Goal: Information Seeking & Learning: Learn about a topic

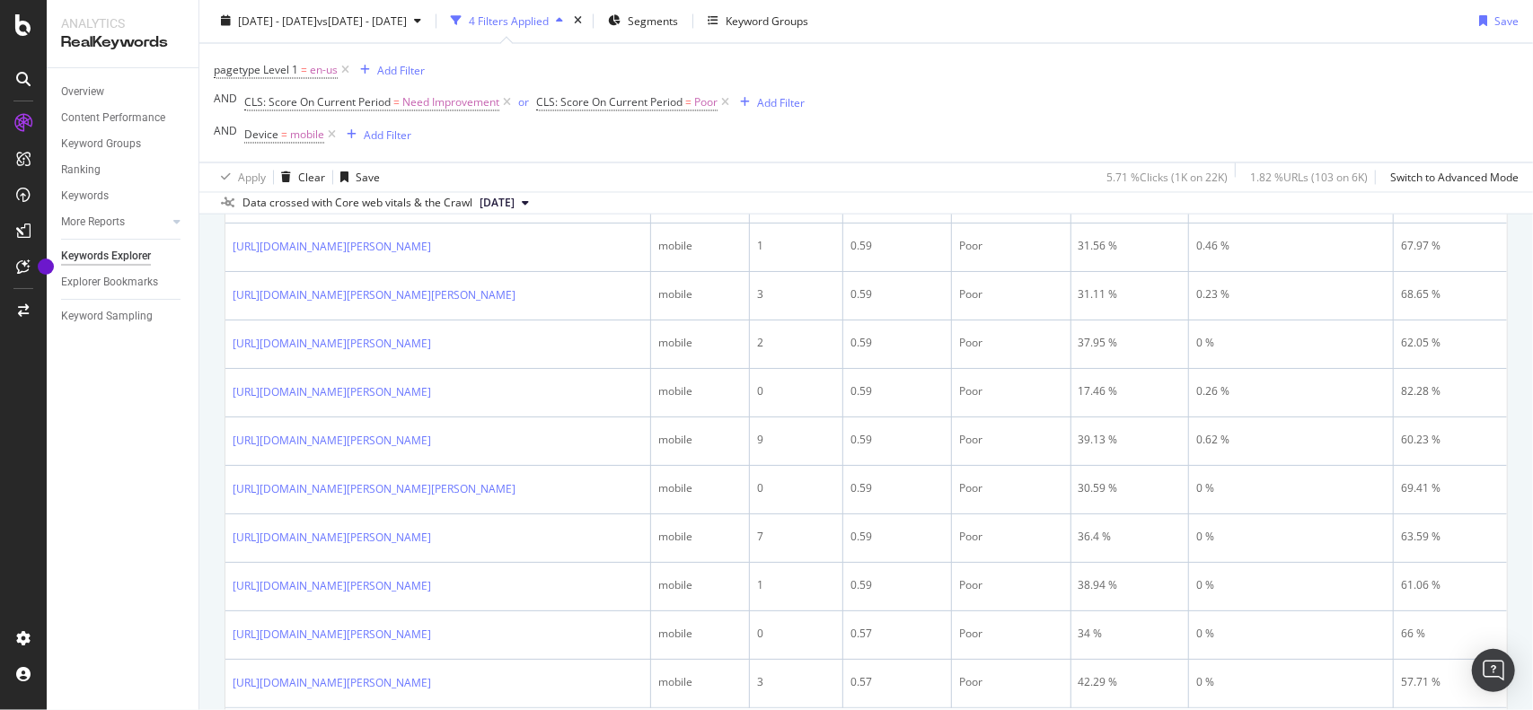
scroll to position [2328, 0]
click at [787, 103] on div "Add Filter" at bounding box center [781, 102] width 48 height 15
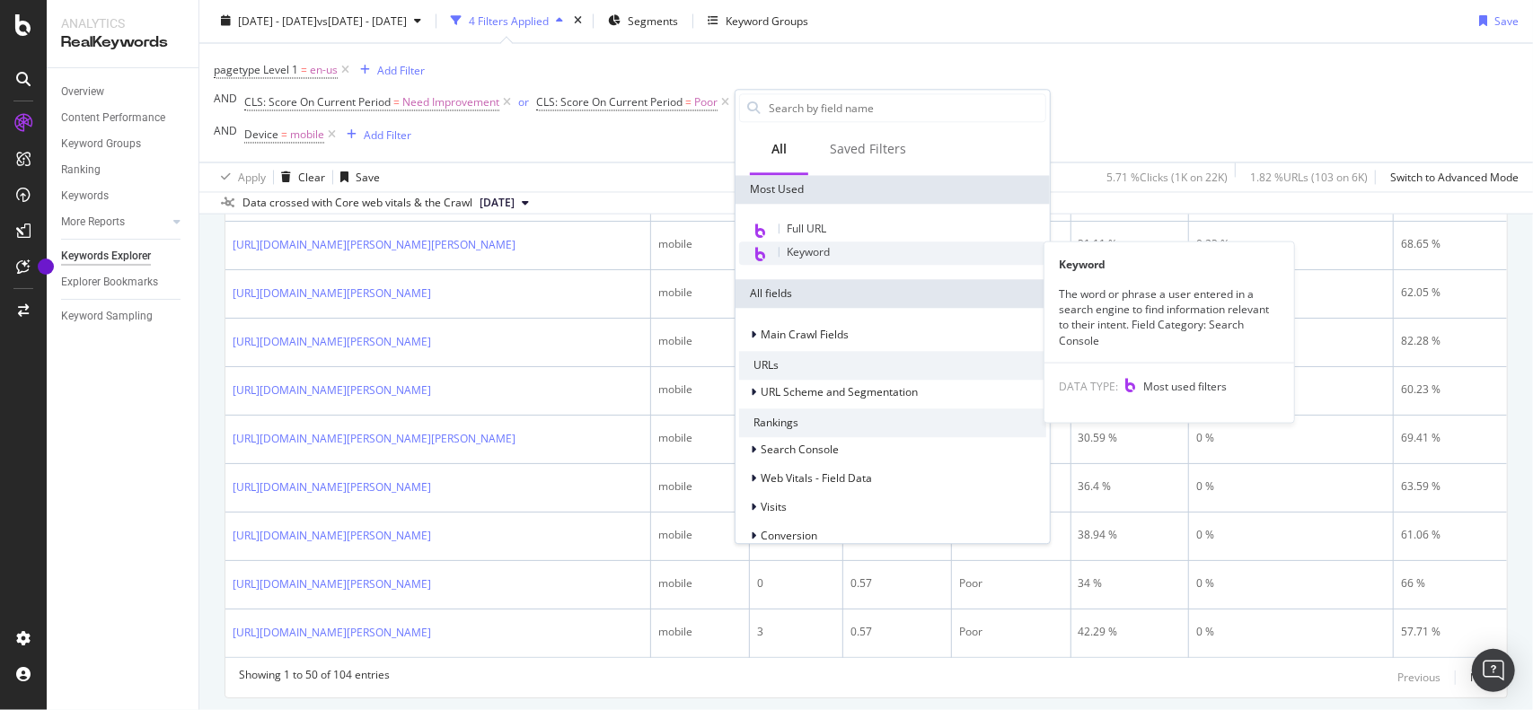
click at [806, 252] on span "Keyword" at bounding box center [808, 251] width 43 height 15
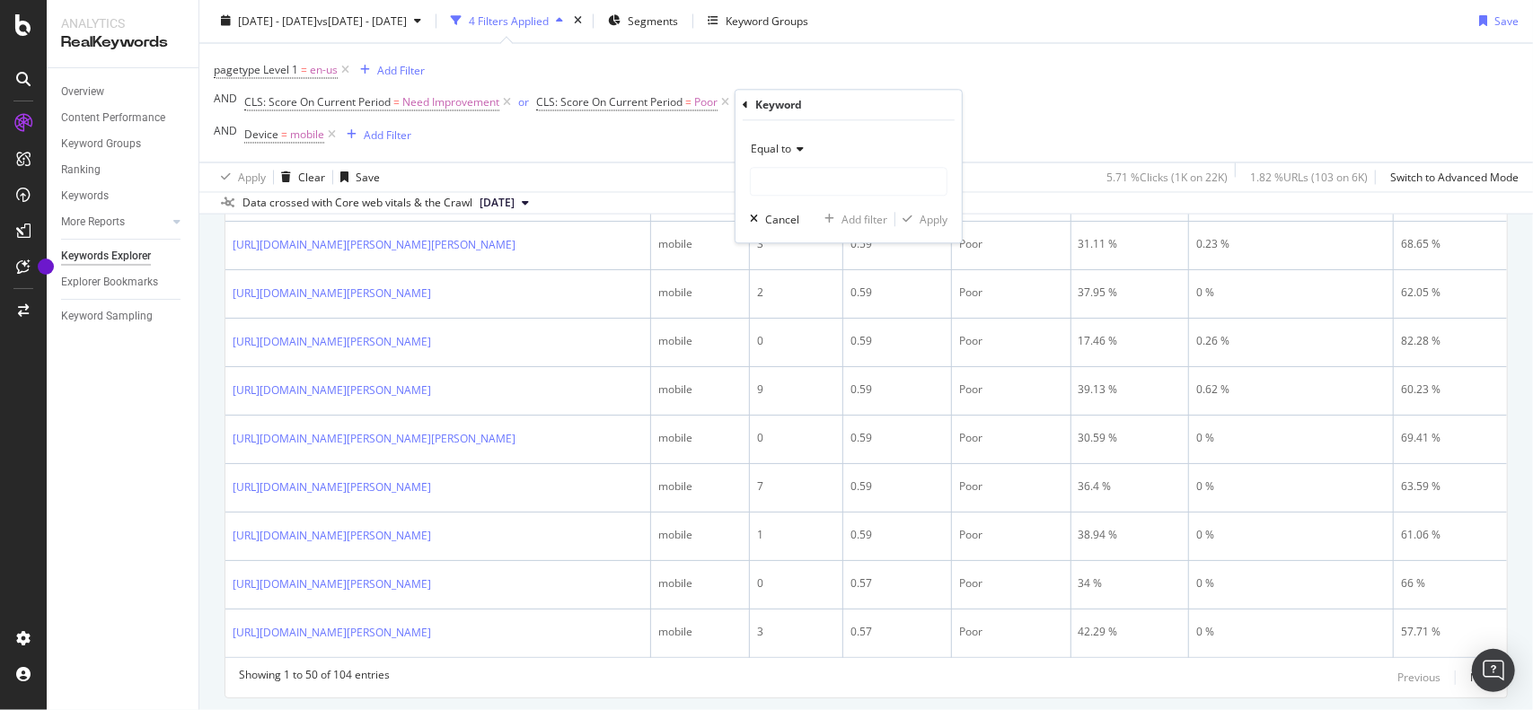
click at [804, 148] on div "Equal to" at bounding box center [849, 149] width 198 height 29
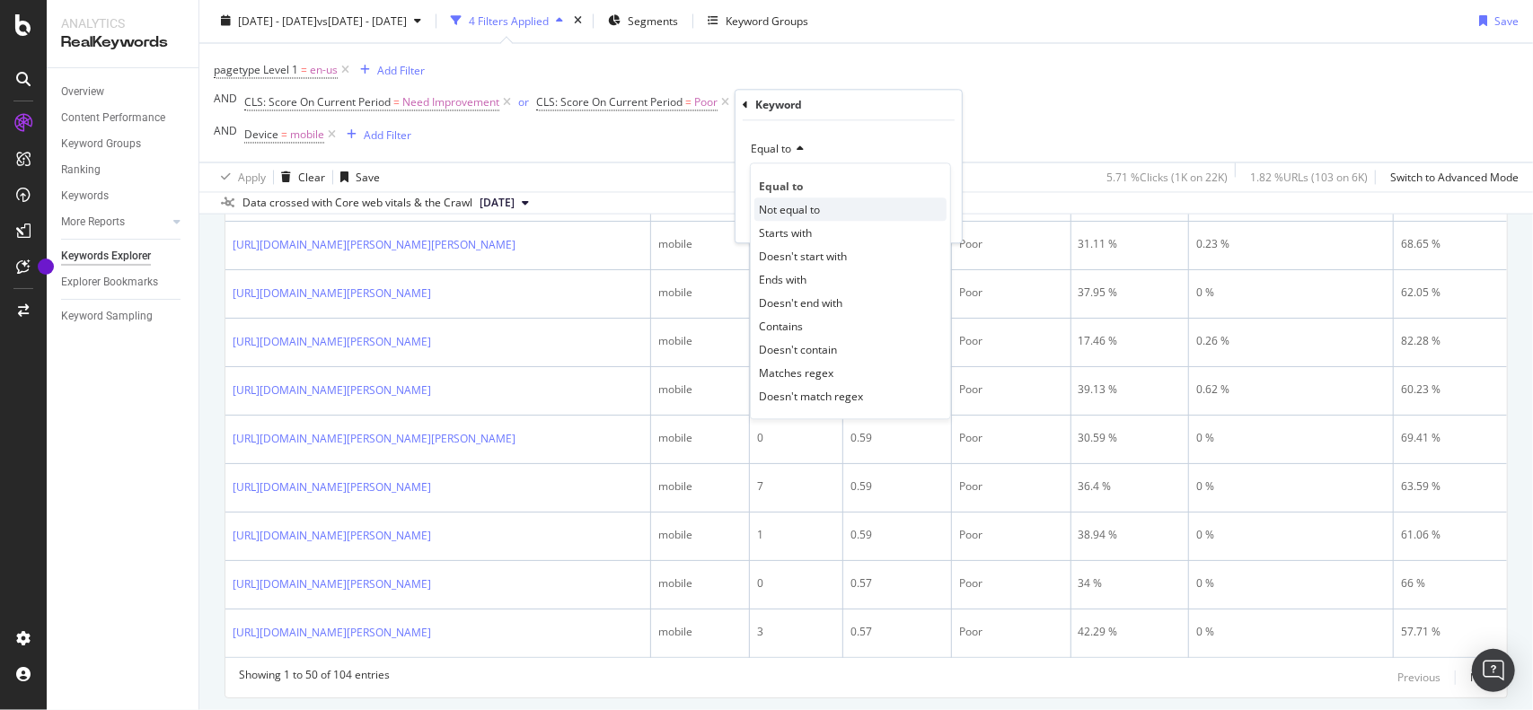
click at [810, 211] on span "Not equal to" at bounding box center [789, 209] width 61 height 15
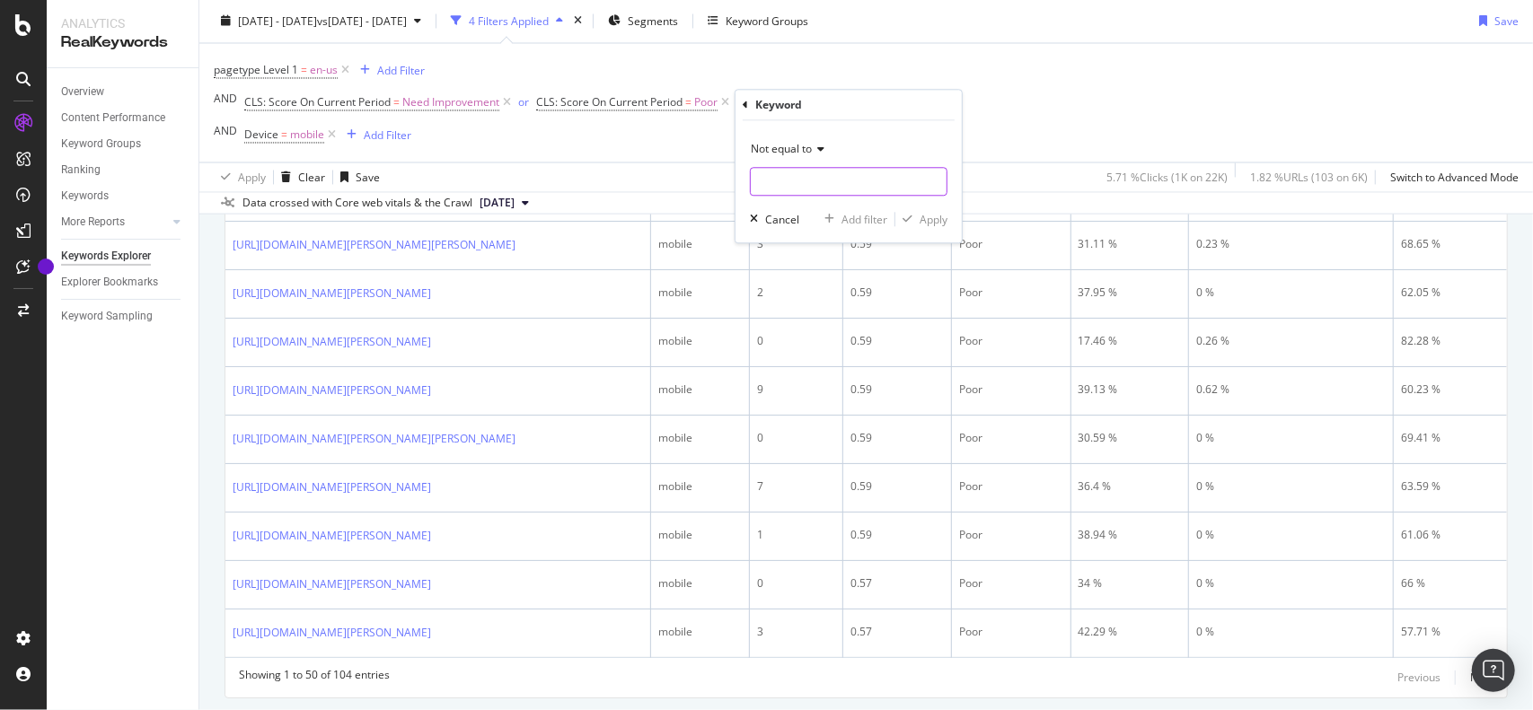
click at [809, 180] on input "text" at bounding box center [849, 181] width 196 height 29
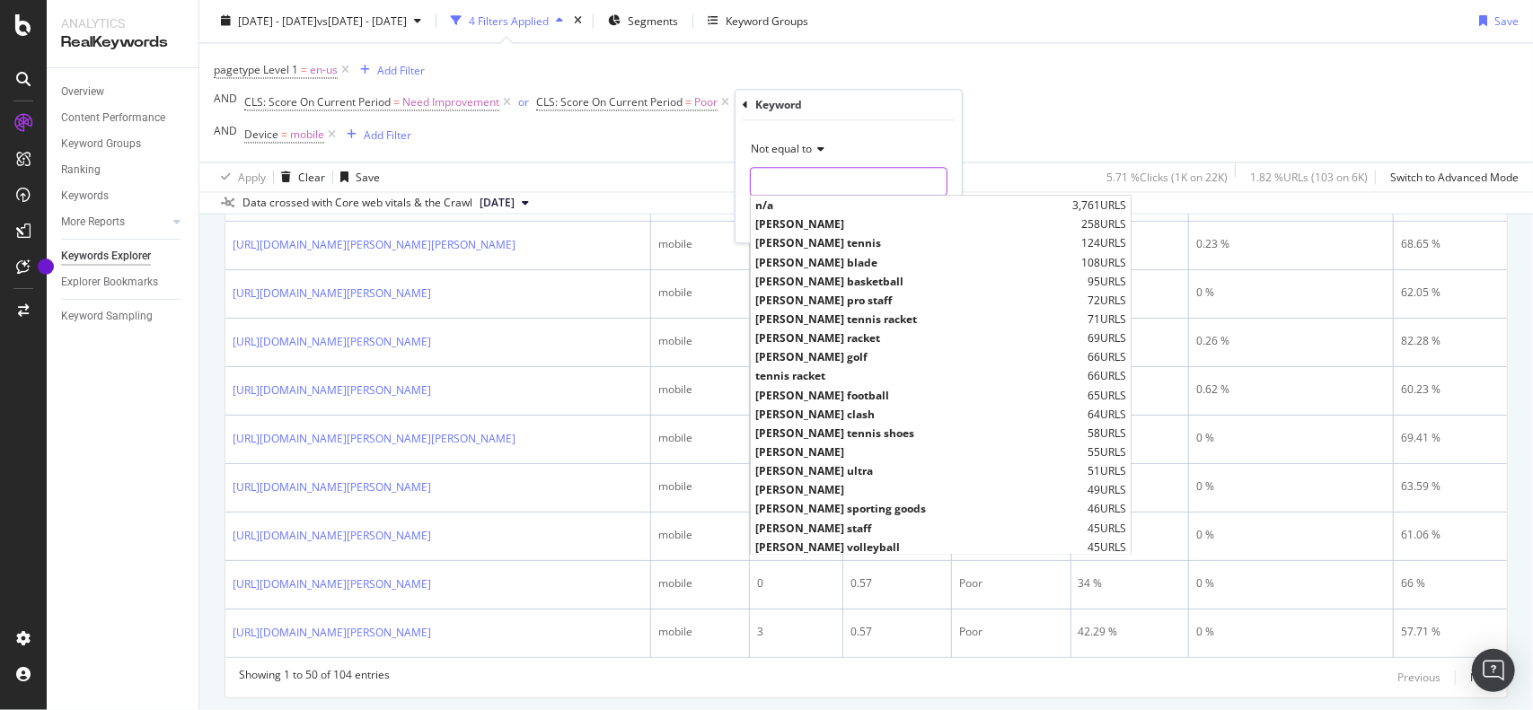
paste input "[URL][DOMAIN_NAME][PERSON_NAME]"
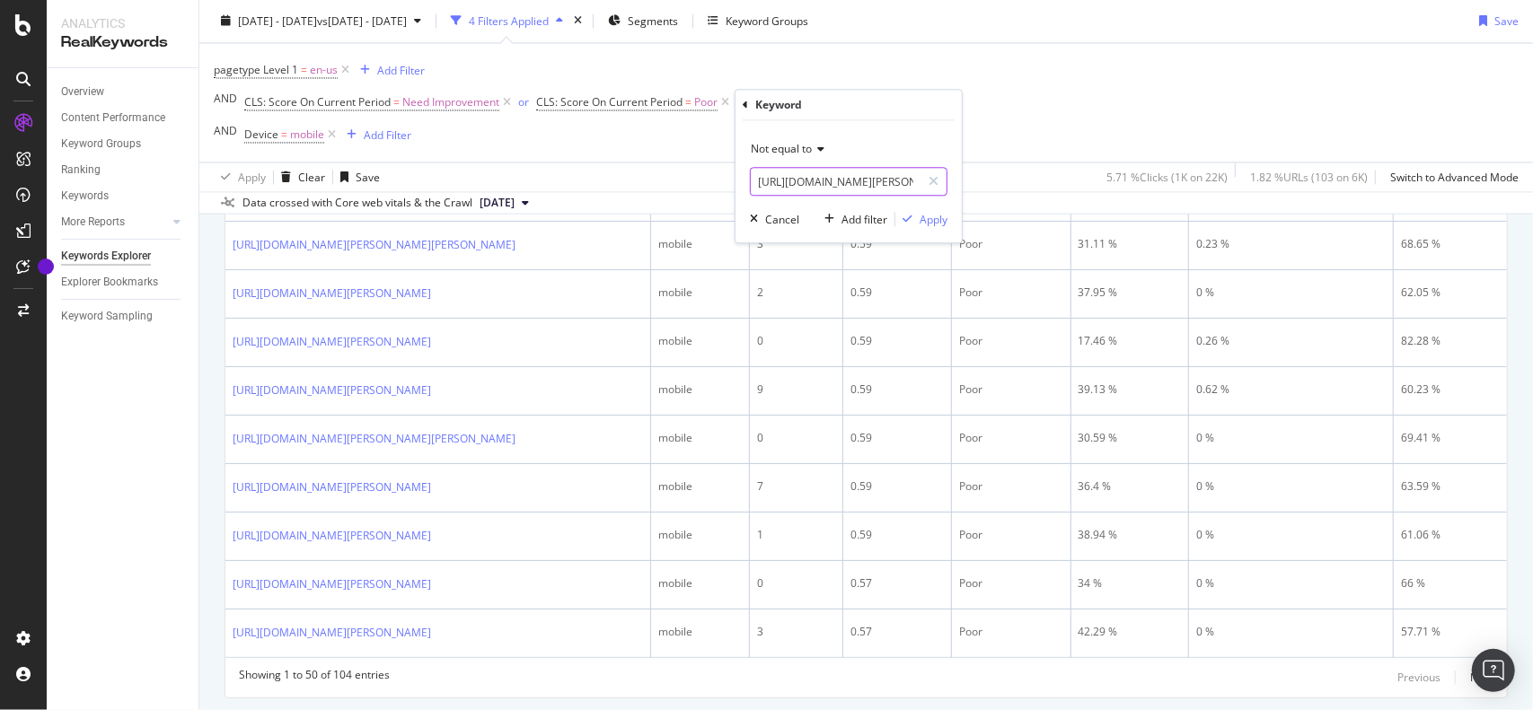
scroll to position [0, 43]
type input "[URL][DOMAIN_NAME][PERSON_NAME]"
click at [937, 221] on div "Apply" at bounding box center [934, 219] width 28 height 15
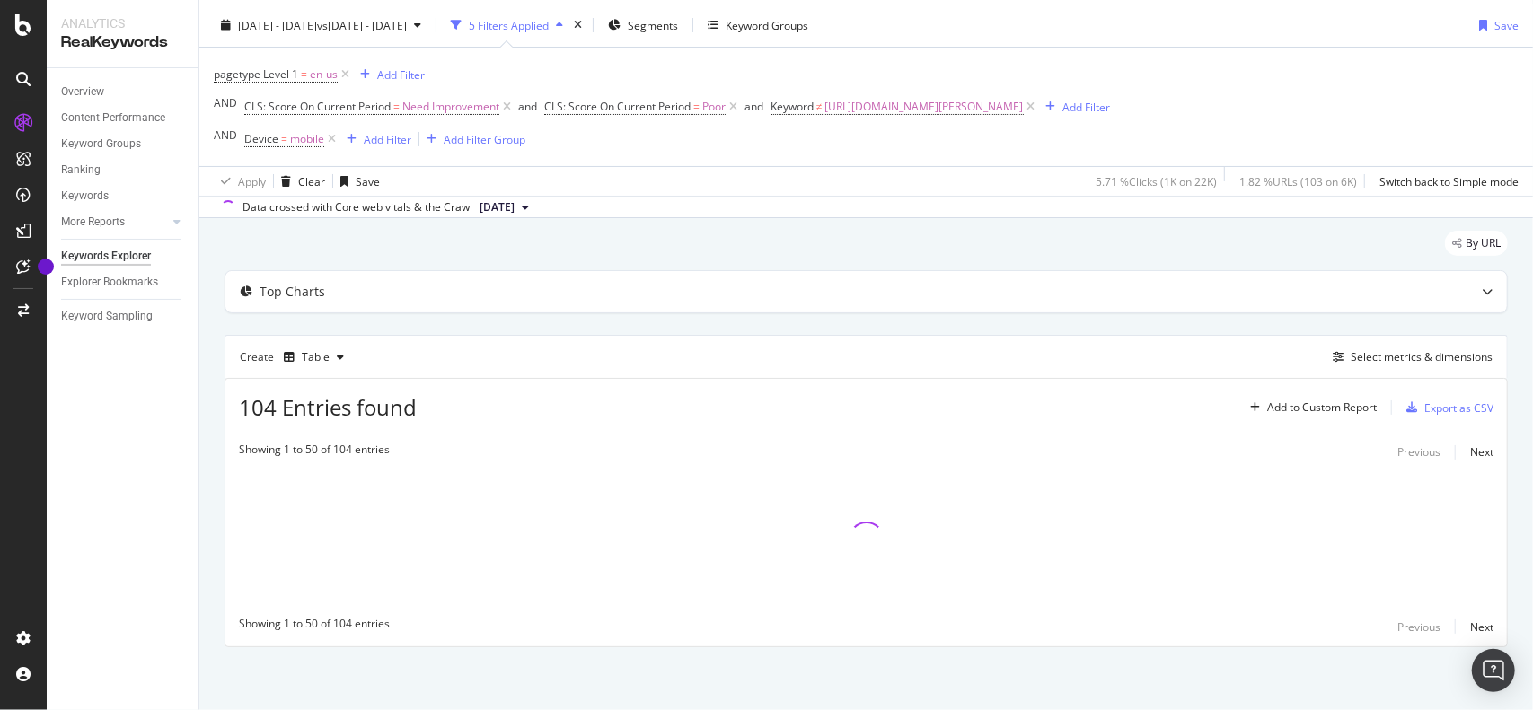
scroll to position [41, 0]
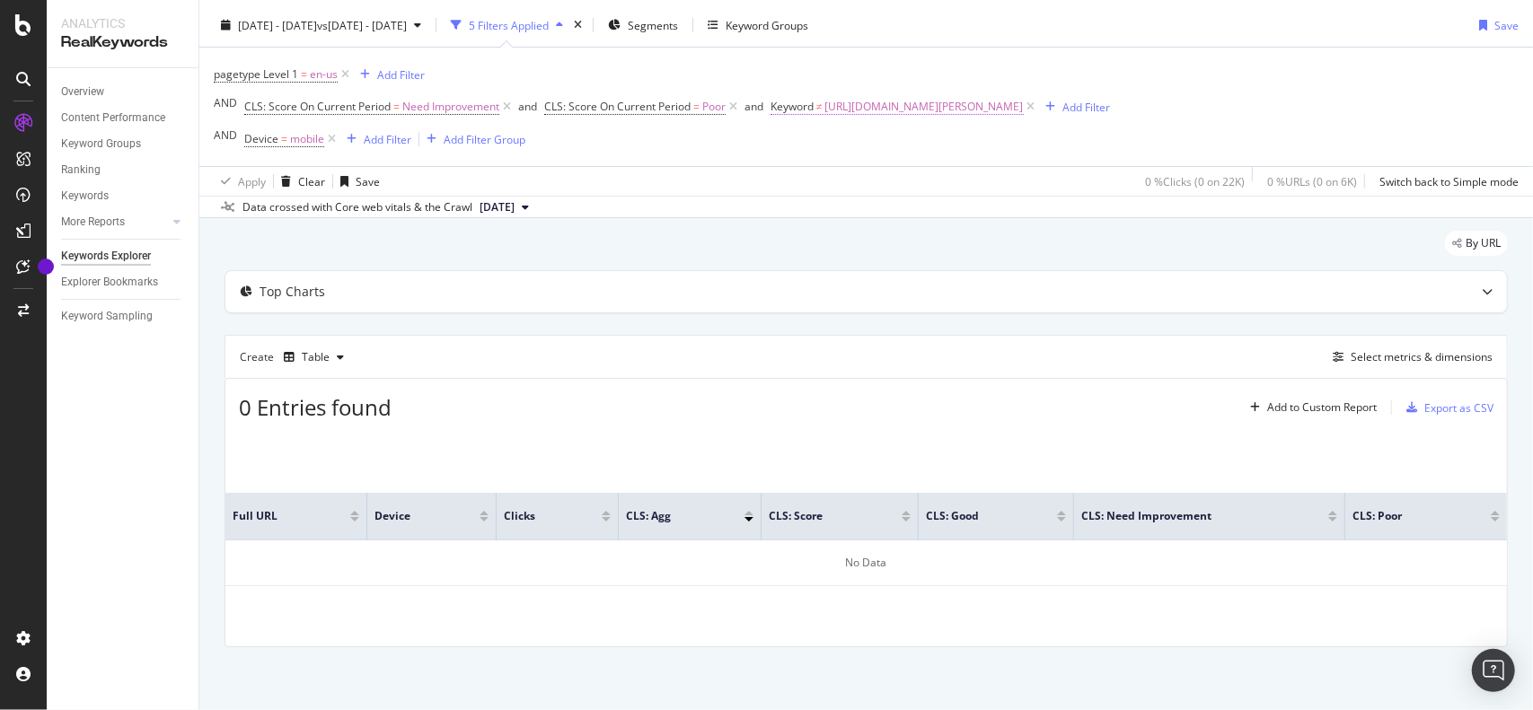
click at [957, 111] on span "[URL][DOMAIN_NAME][PERSON_NAME]" at bounding box center [924, 106] width 198 height 25
click at [858, 154] on icon at bounding box center [856, 149] width 13 height 11
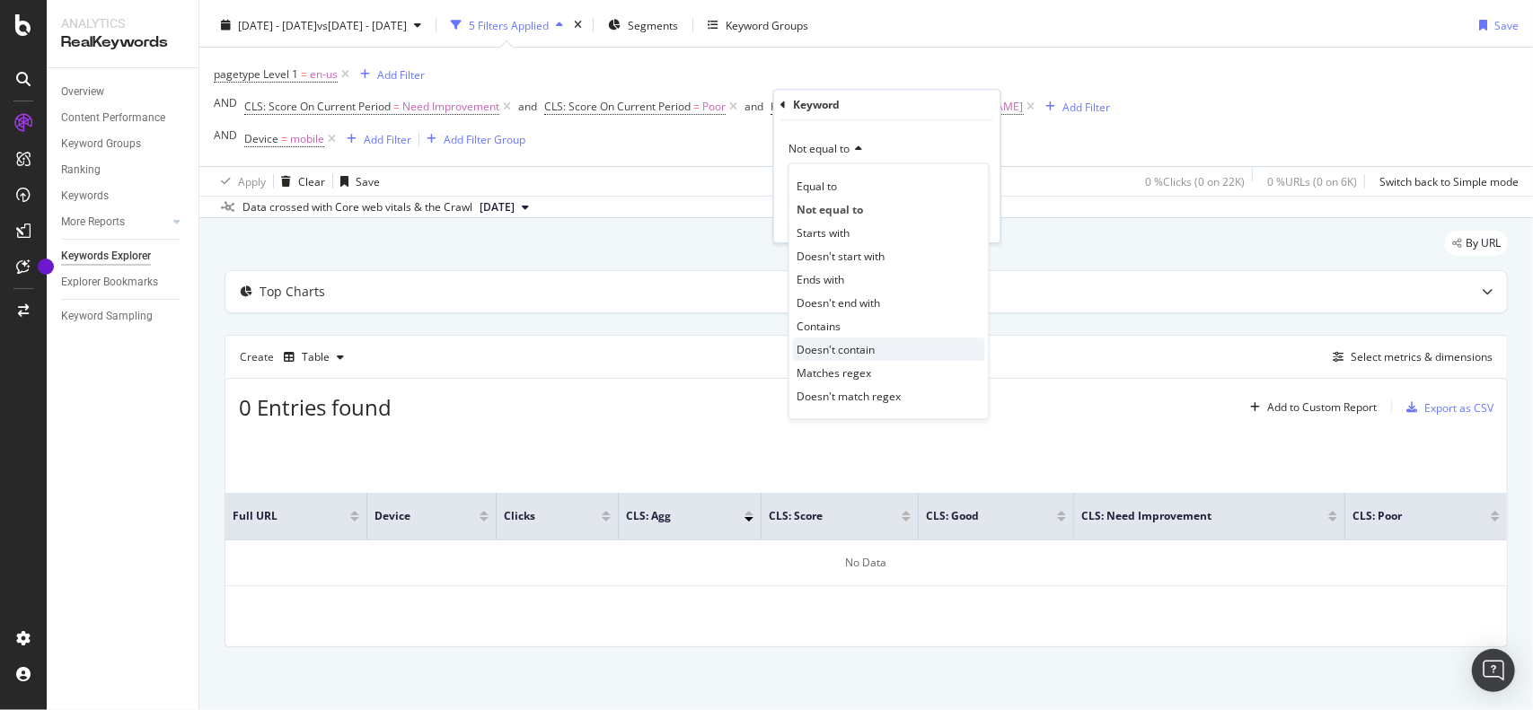
click at [843, 349] on span "Doesn't contain" at bounding box center [836, 349] width 78 height 15
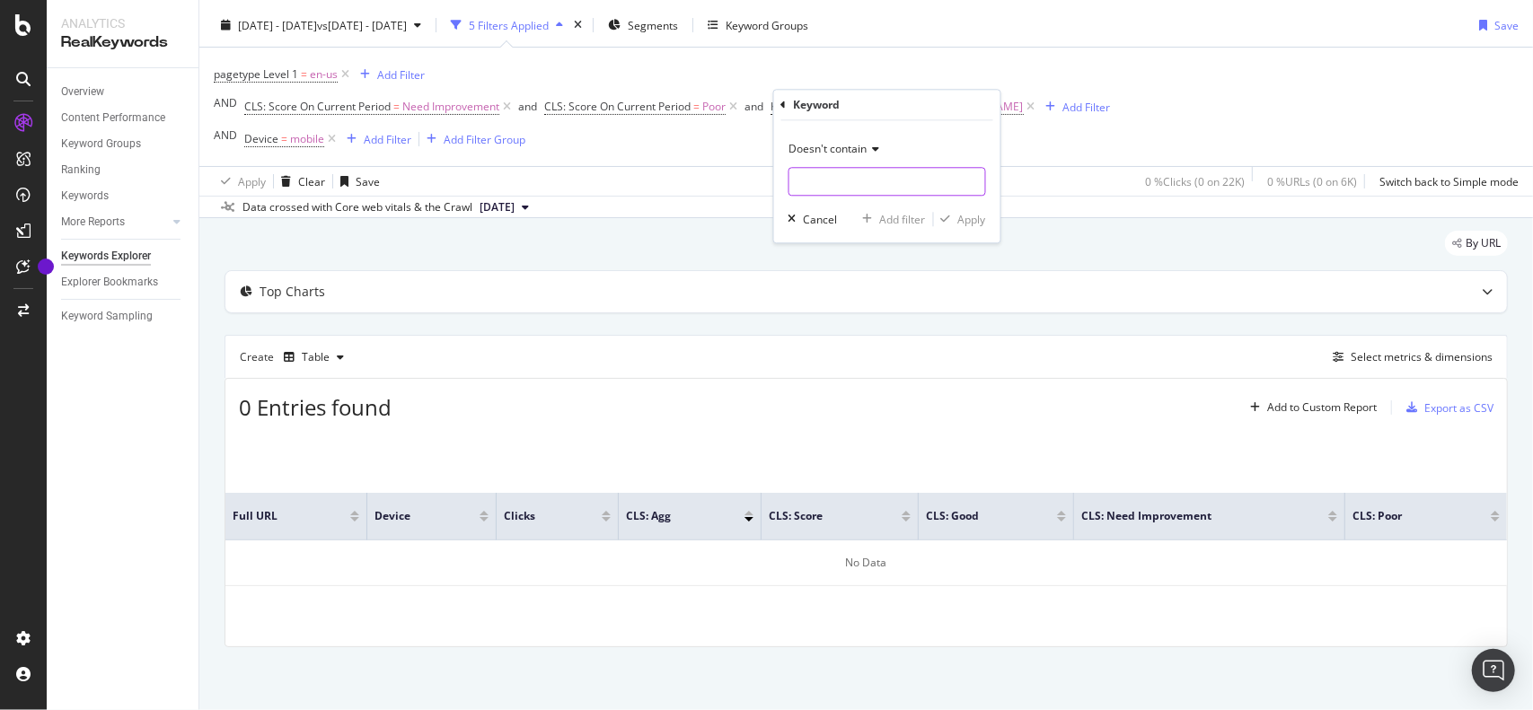
click at [873, 184] on input "text" at bounding box center [887, 181] width 196 height 29
type input "product"
click at [975, 220] on div "Apply" at bounding box center [972, 219] width 28 height 15
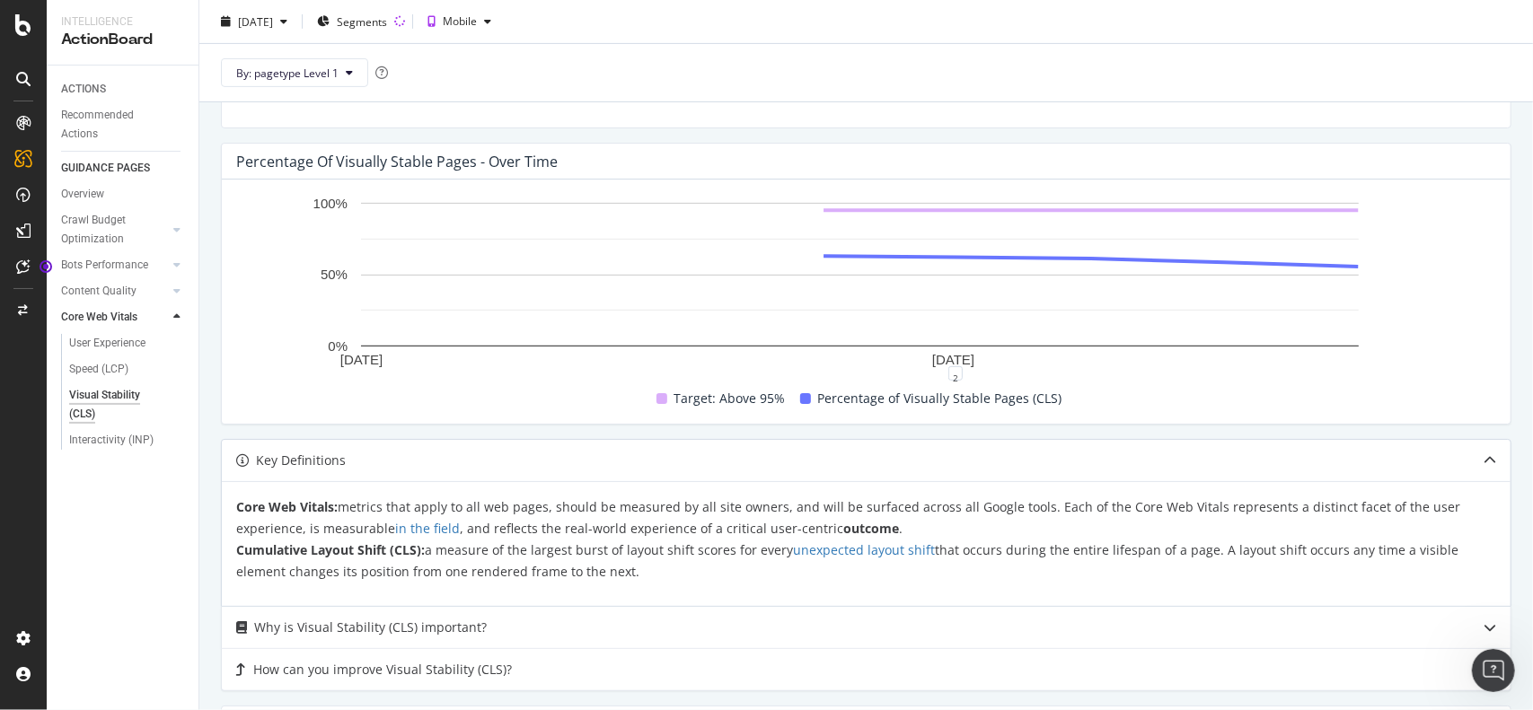
scroll to position [595, 0]
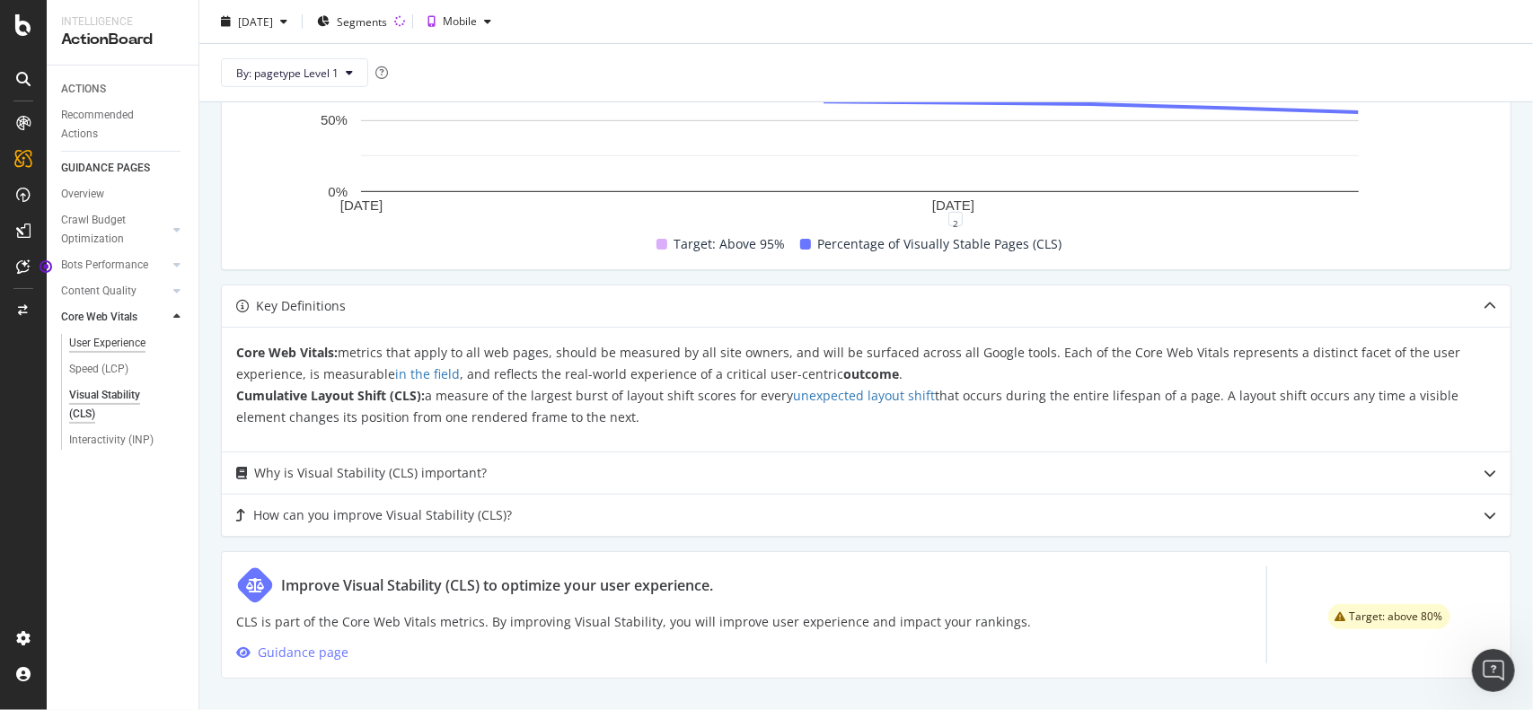
click at [124, 346] on div "User Experience" at bounding box center [107, 343] width 76 height 19
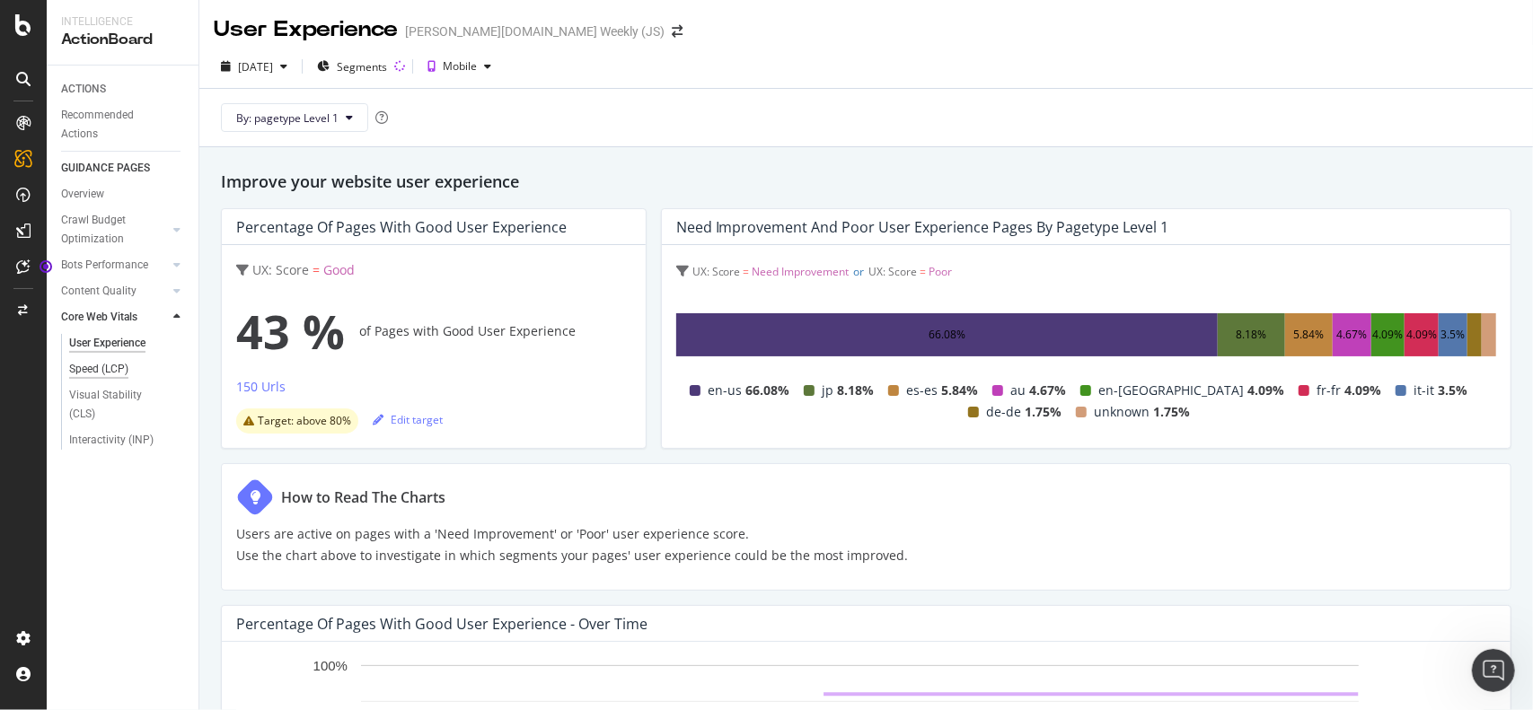
click at [101, 369] on div "Speed (LCP)" at bounding box center [98, 369] width 59 height 19
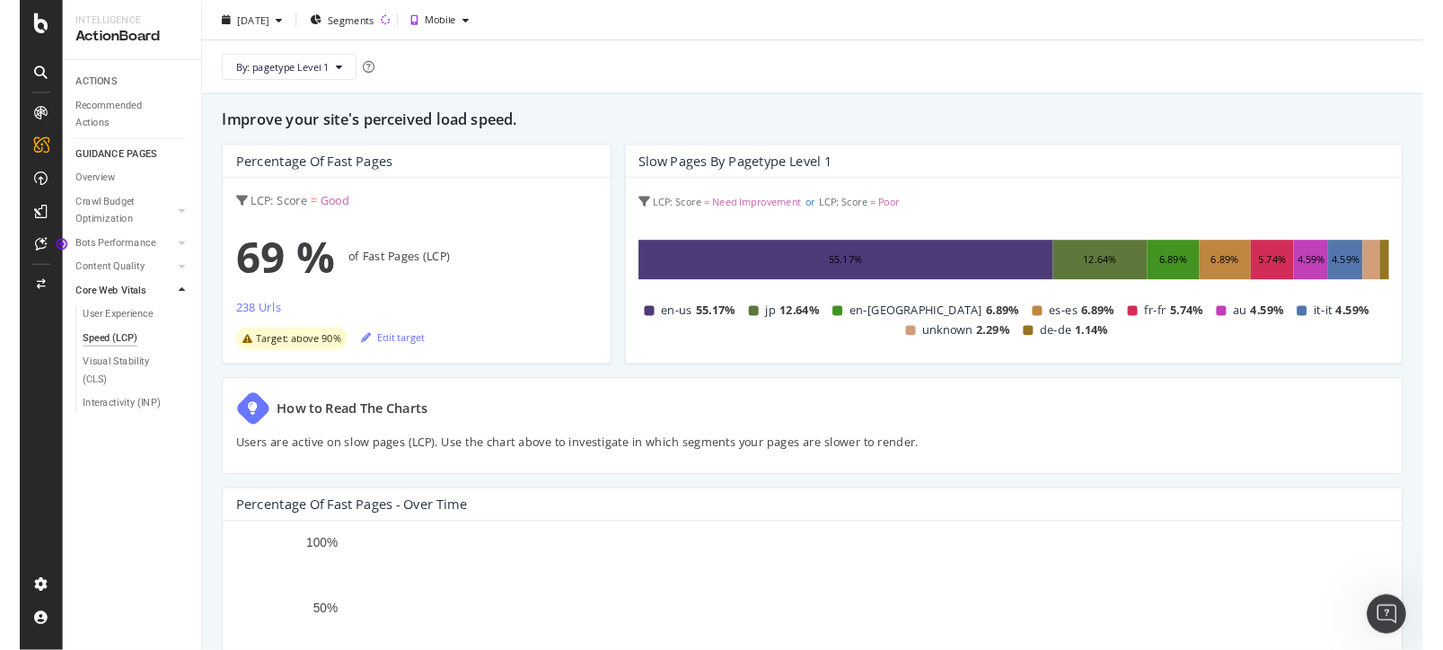
scroll to position [53, 0]
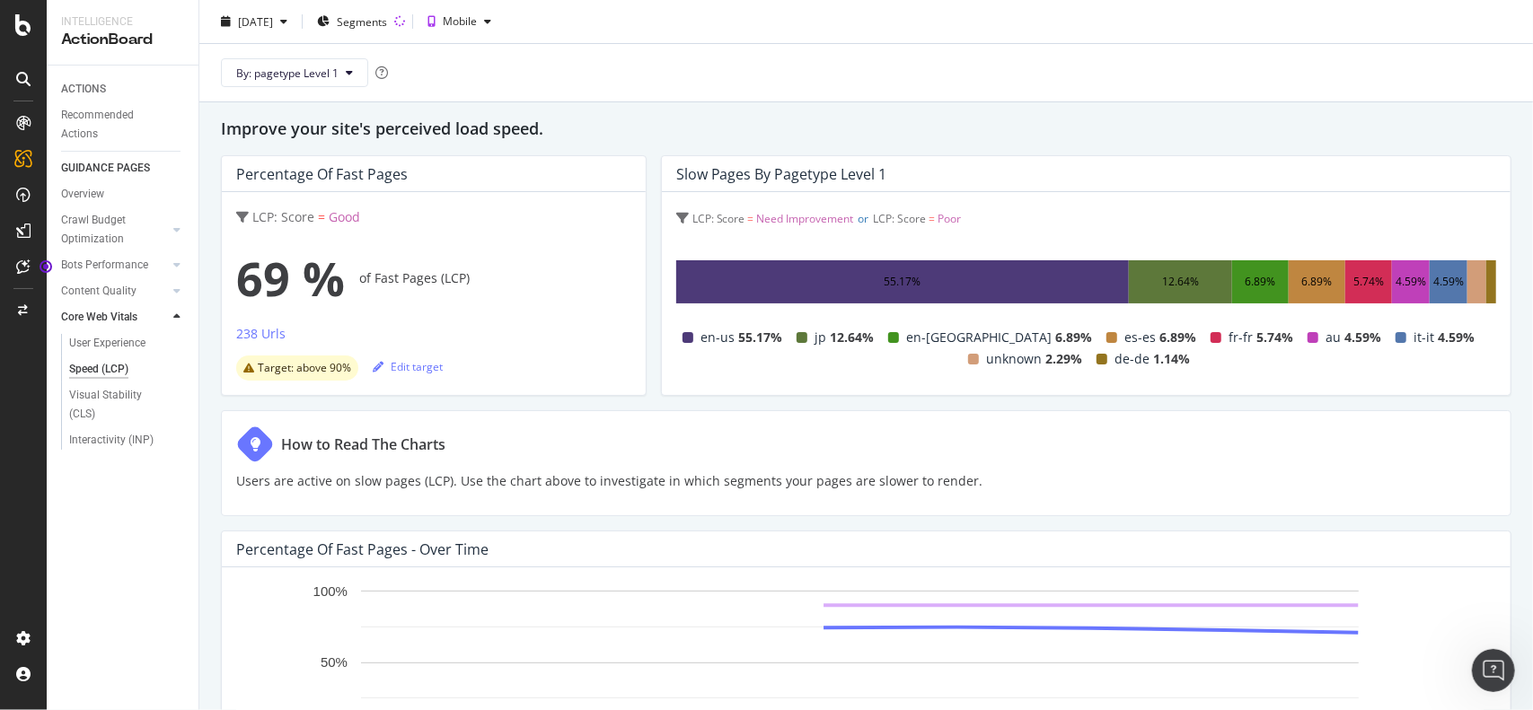
click at [909, 285] on div "55.17%" at bounding box center [902, 282] width 37 height 22
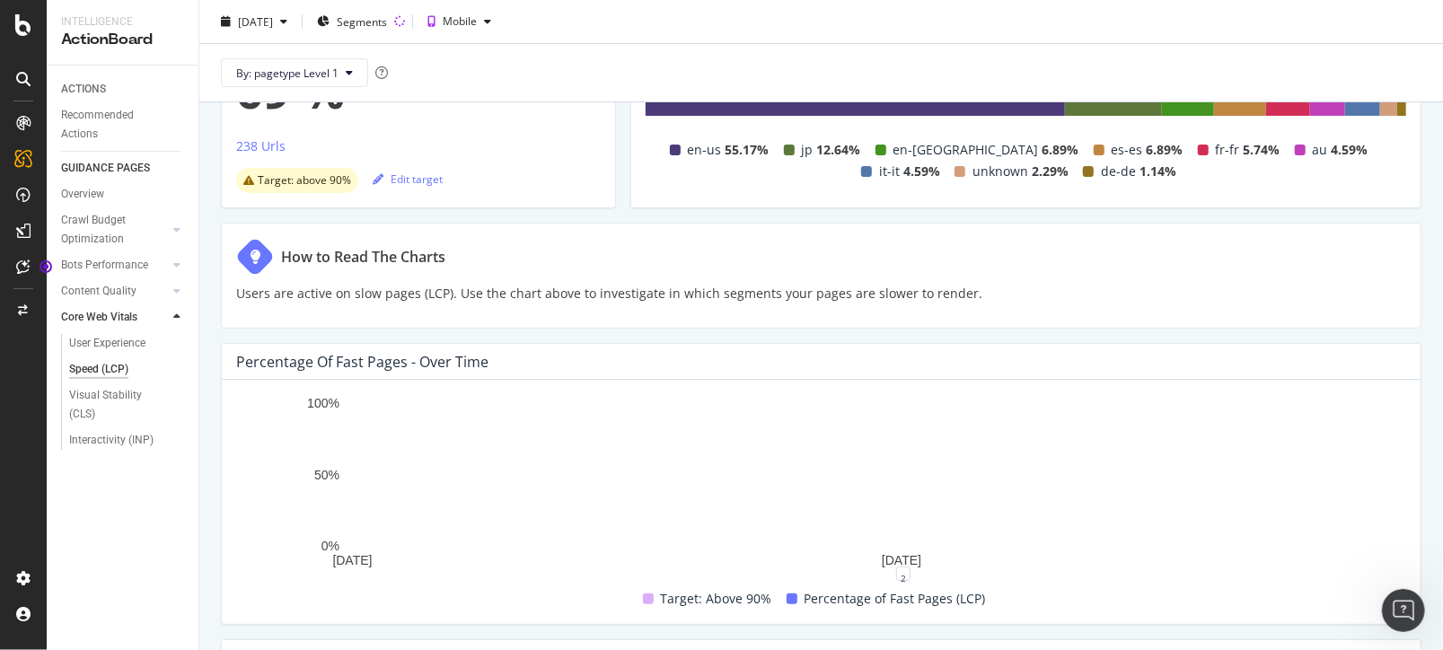
scroll to position [532, 0]
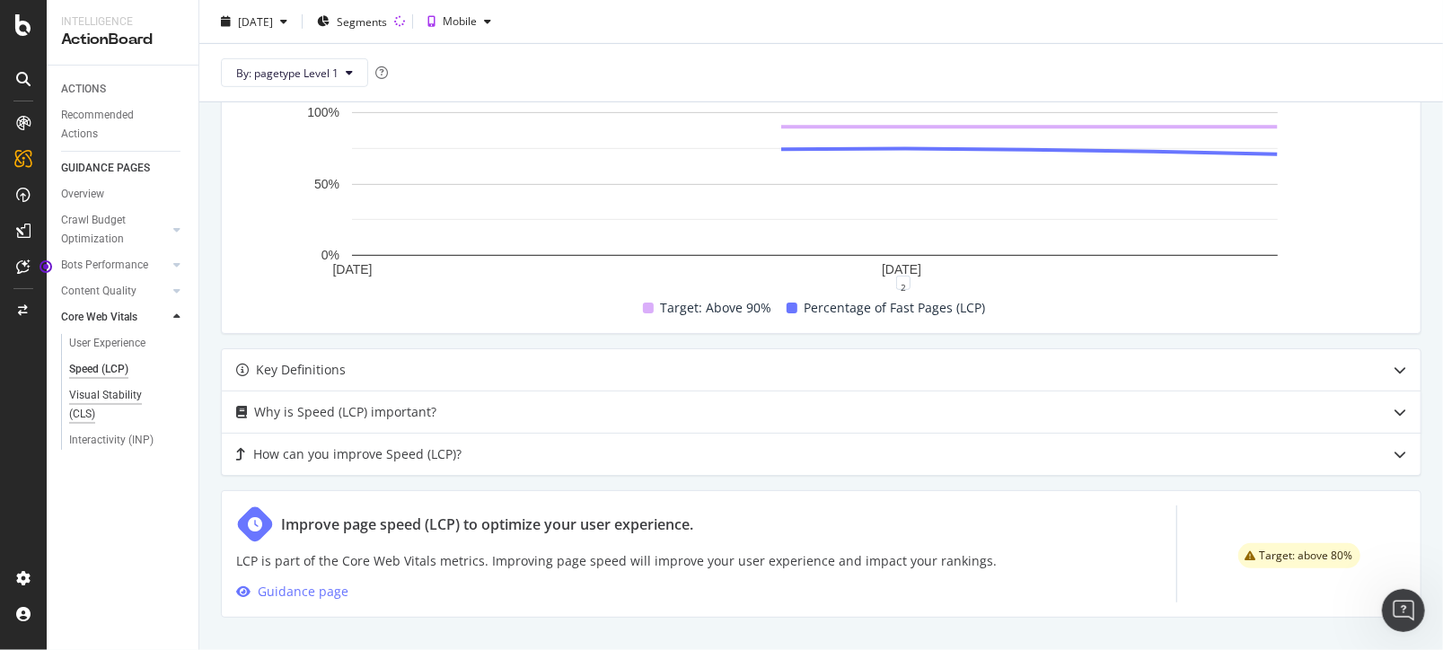
click at [110, 394] on div "Visual Stability (CLS)" at bounding box center [118, 405] width 99 height 38
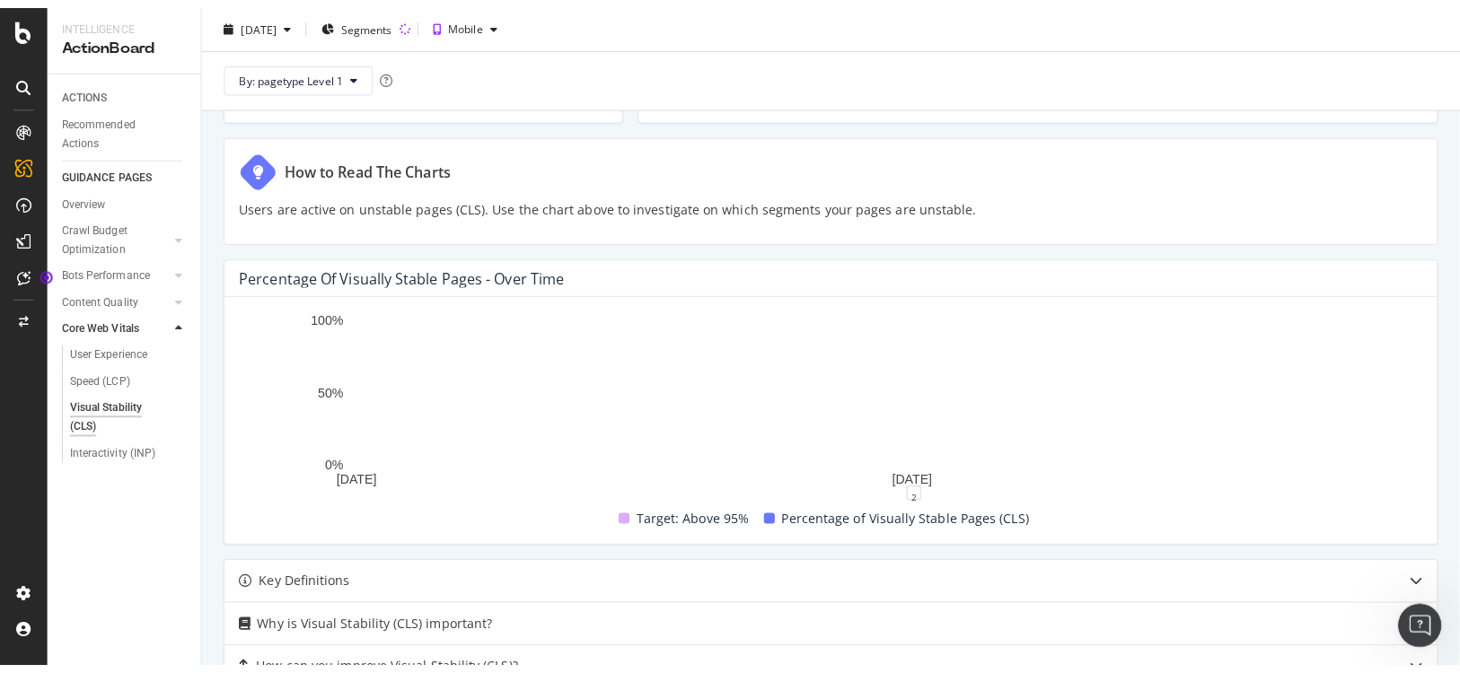
scroll to position [336, 0]
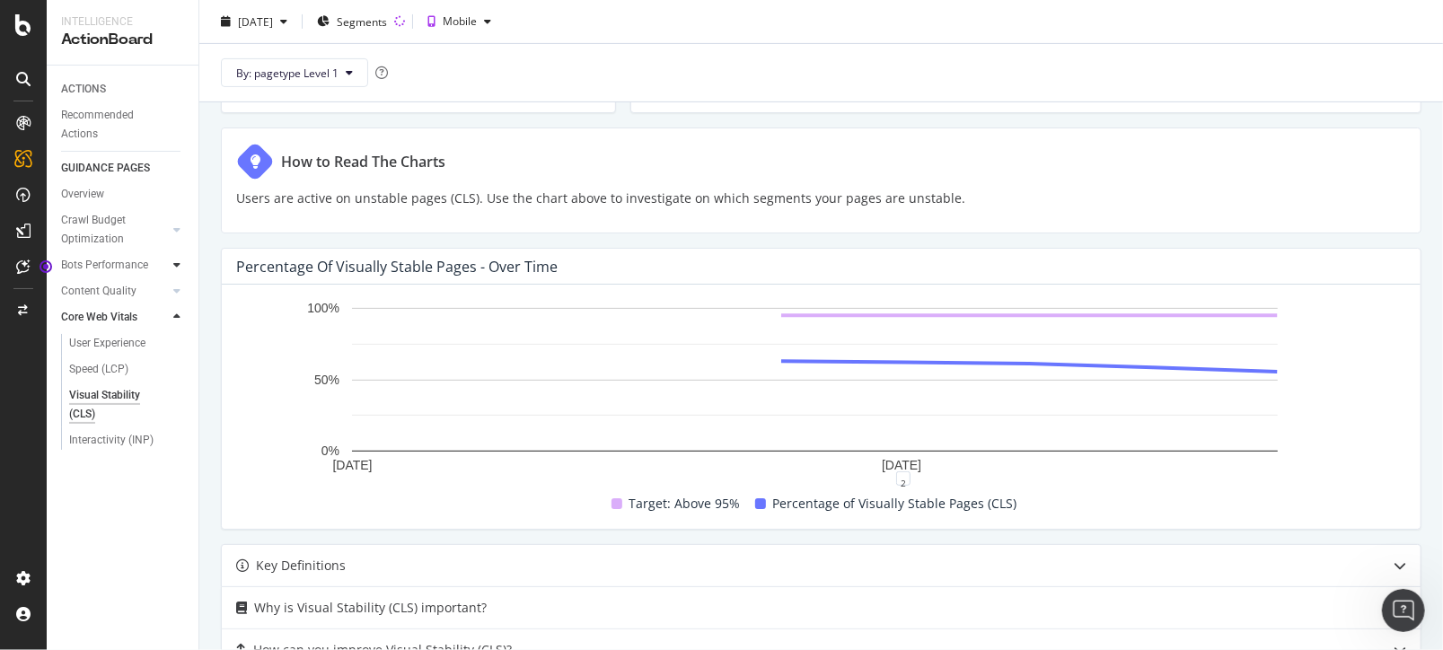
click at [180, 261] on icon at bounding box center [176, 265] width 7 height 11
click at [127, 346] on div "HTML Download Performance" at bounding box center [121, 353] width 104 height 38
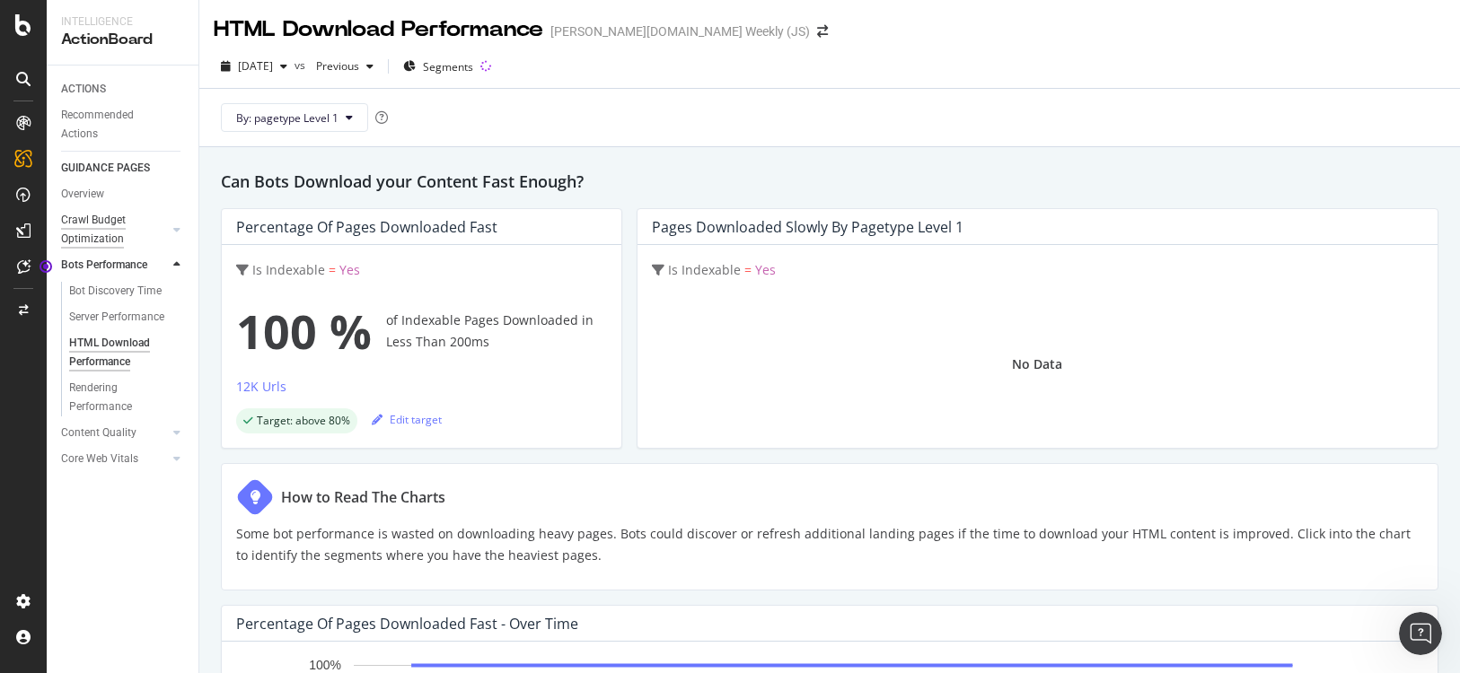
click at [90, 230] on div "Crawl Budget Optimization" at bounding box center [108, 230] width 94 height 38
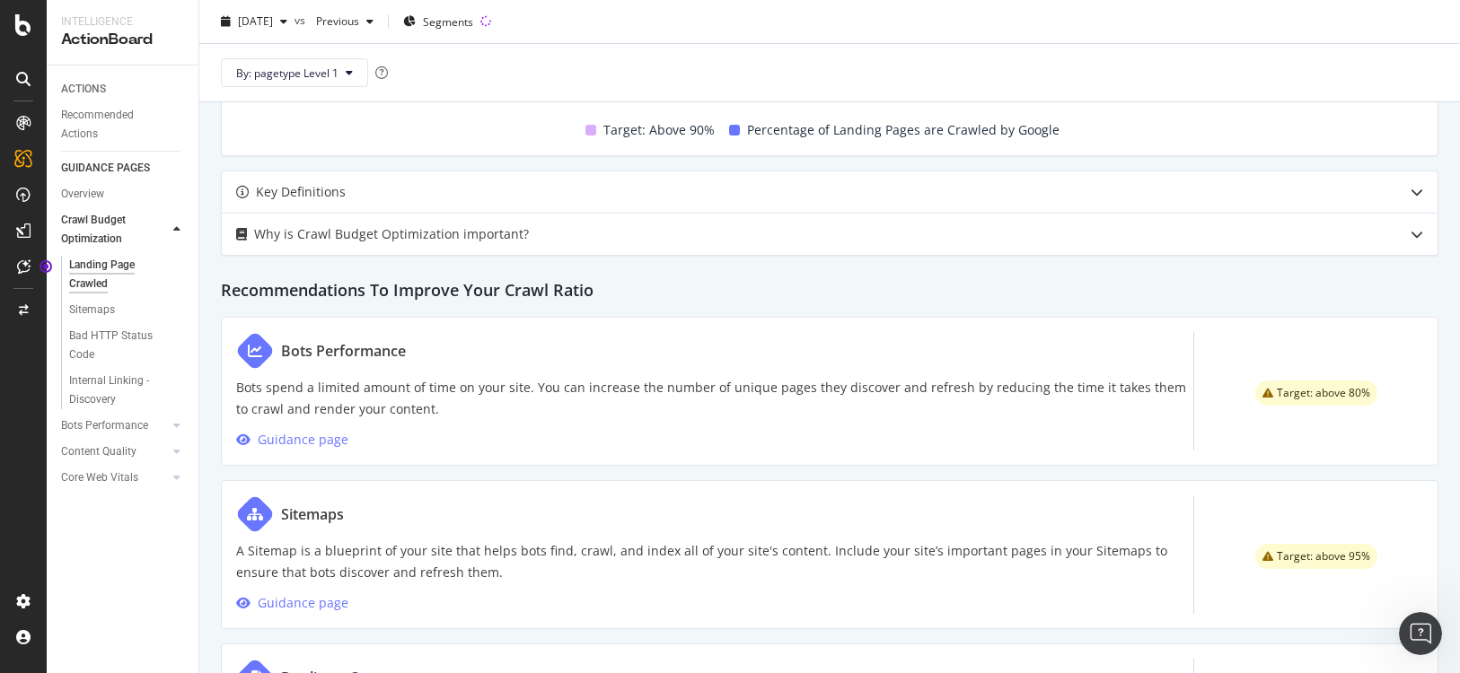
scroll to position [717, 0]
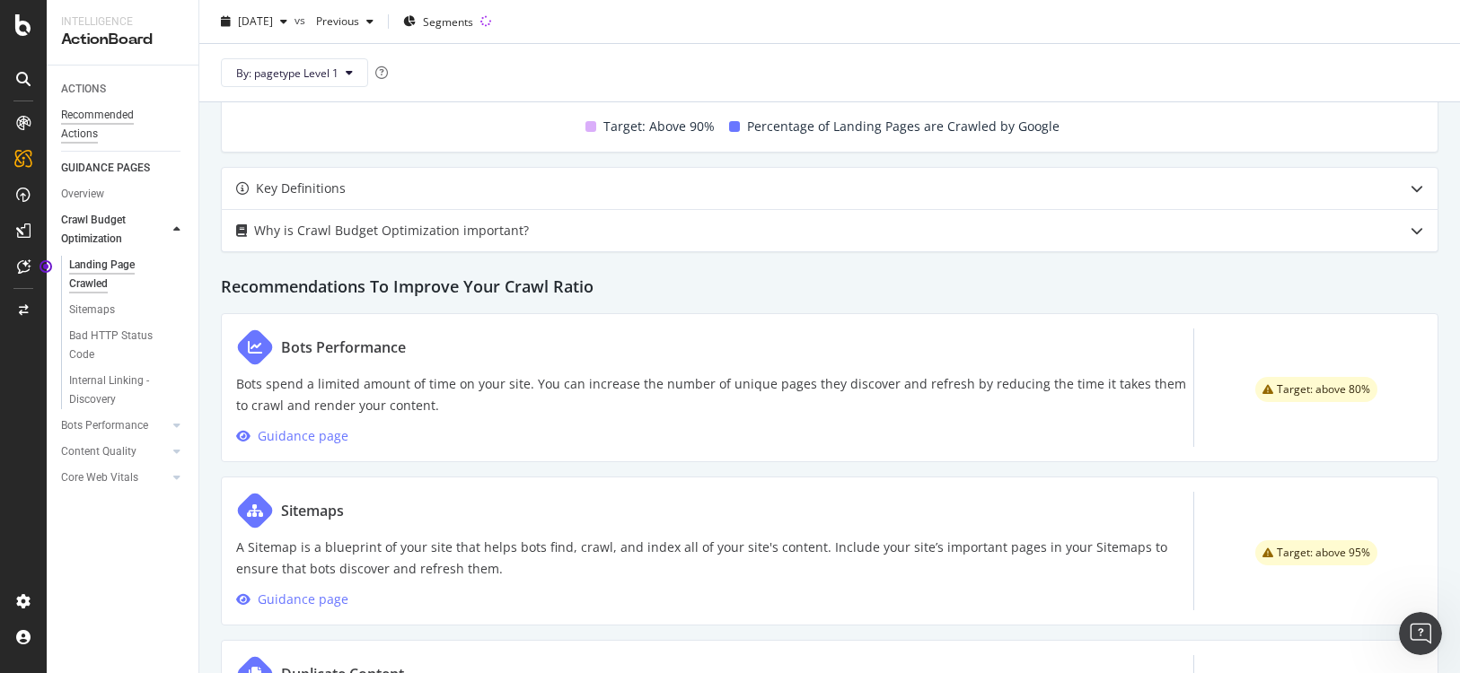
click at [83, 127] on div "Recommended Actions" at bounding box center [115, 125] width 108 height 38
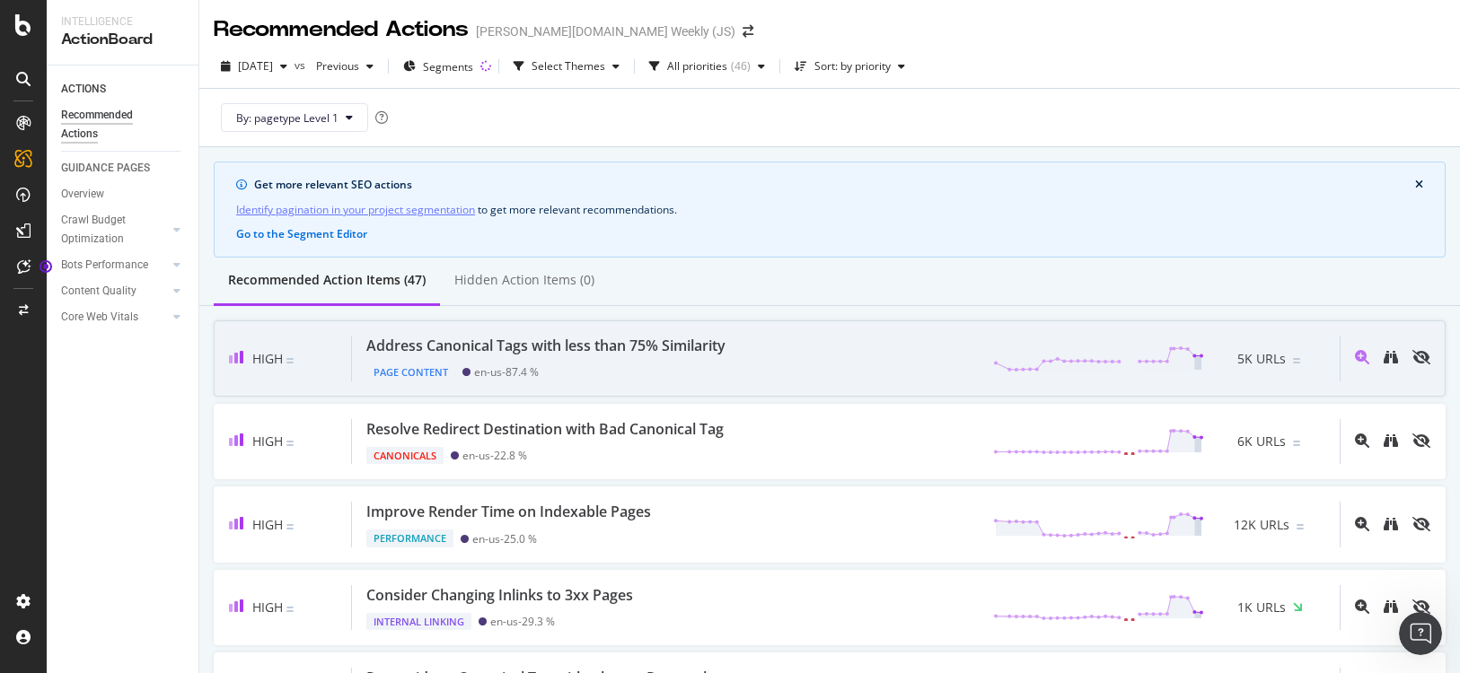
click at [756, 355] on div "Address Canonical Tags with less than 75% Similarity Page Content en-us - 87.4 …" at bounding box center [846, 359] width 988 height 46
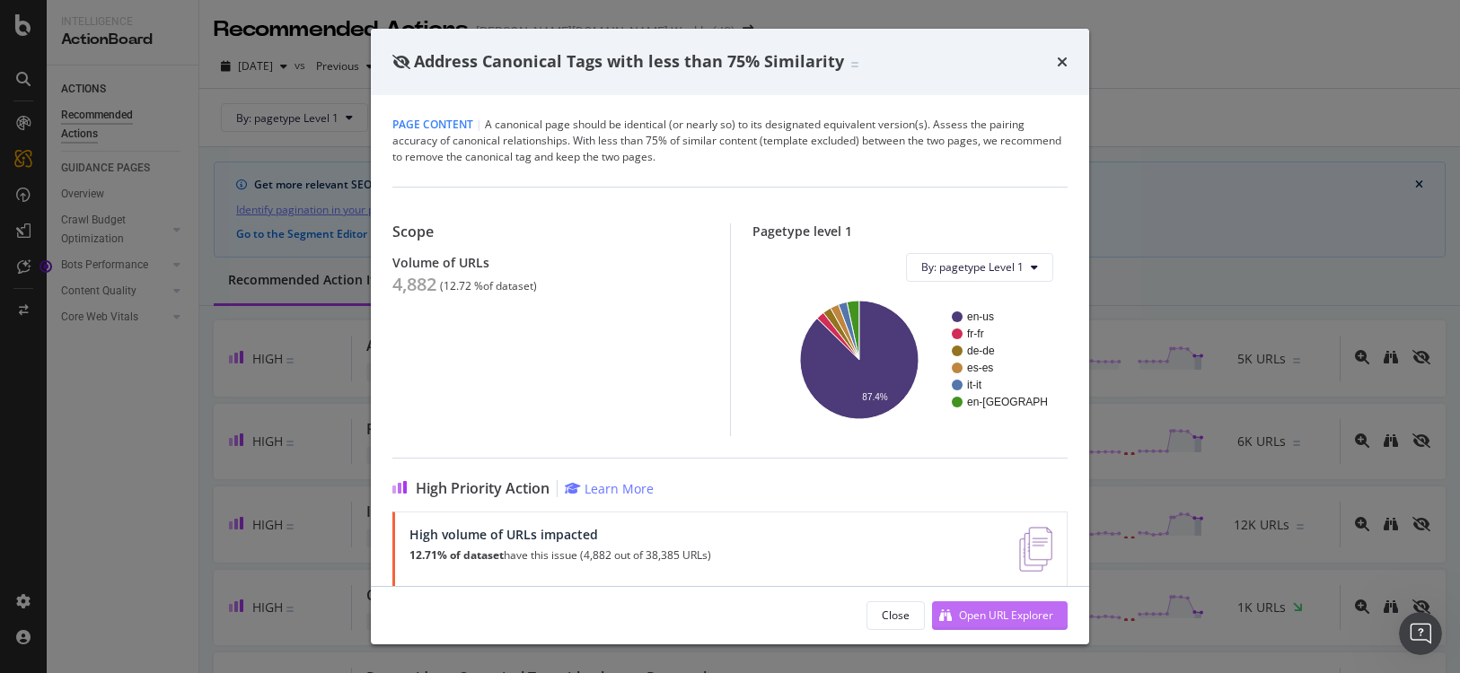
click at [981, 626] on div "Open URL Explorer" at bounding box center [992, 616] width 121 height 27
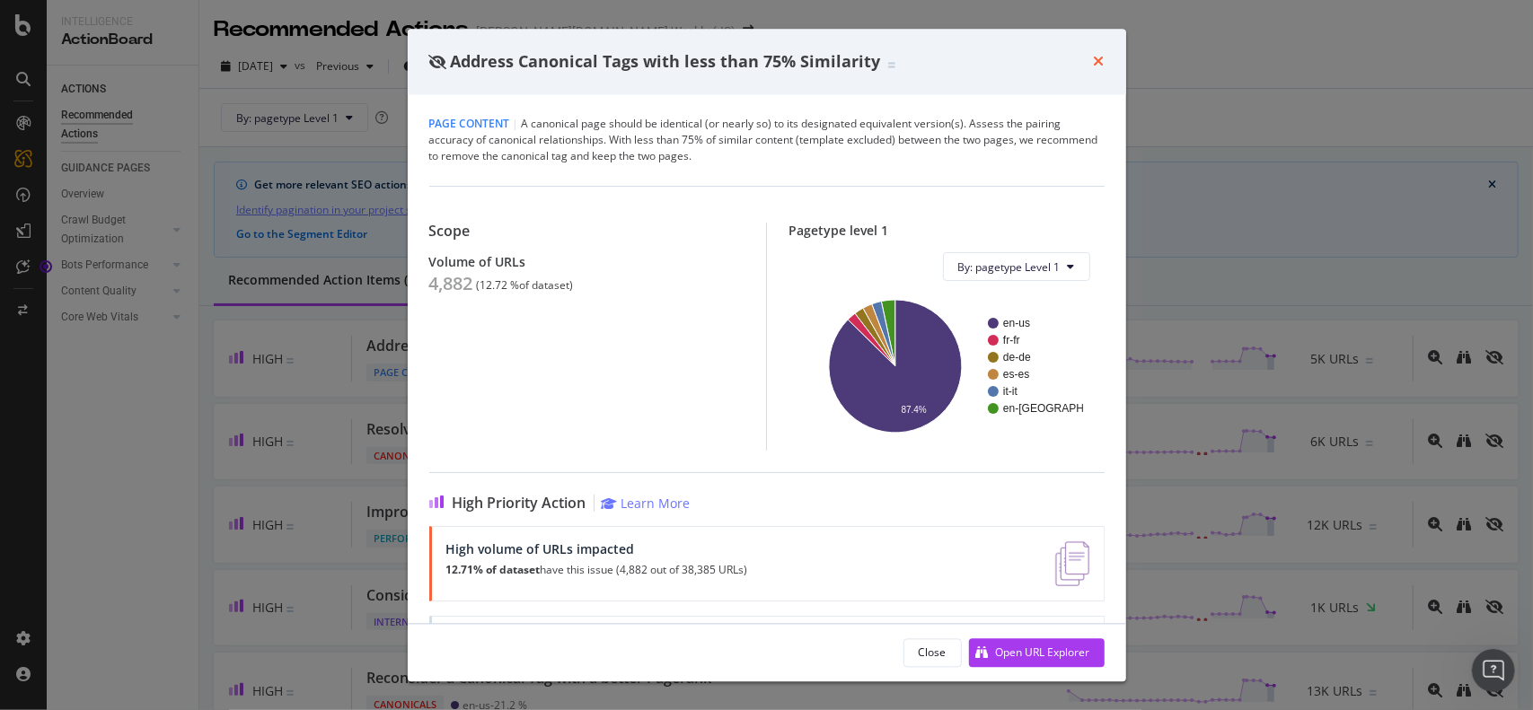
click at [1098, 64] on icon "times" at bounding box center [1099, 62] width 11 height 14
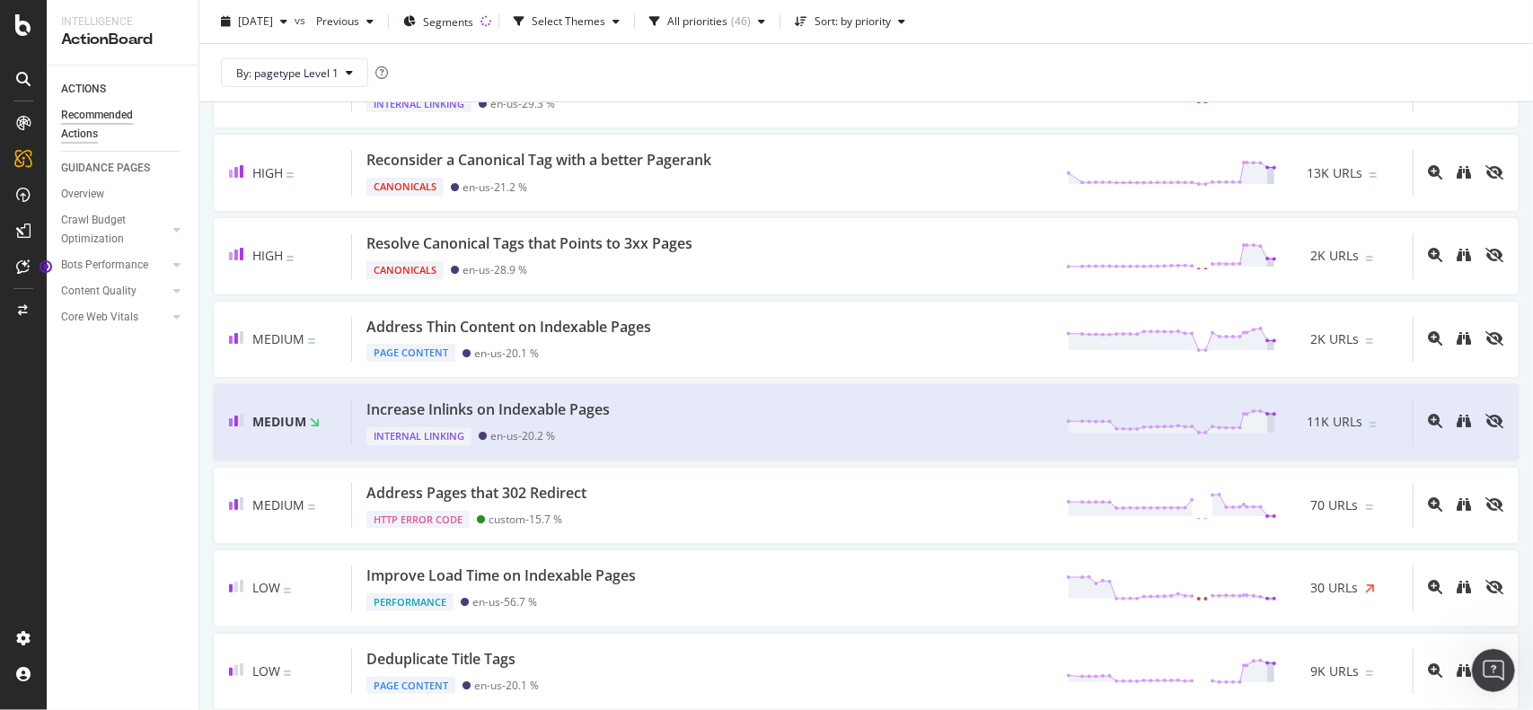
scroll to position [519, 0]
click at [580, 419] on div "Internal Linking en-us - 20.2 %" at bounding box center [491, 431] width 251 height 25
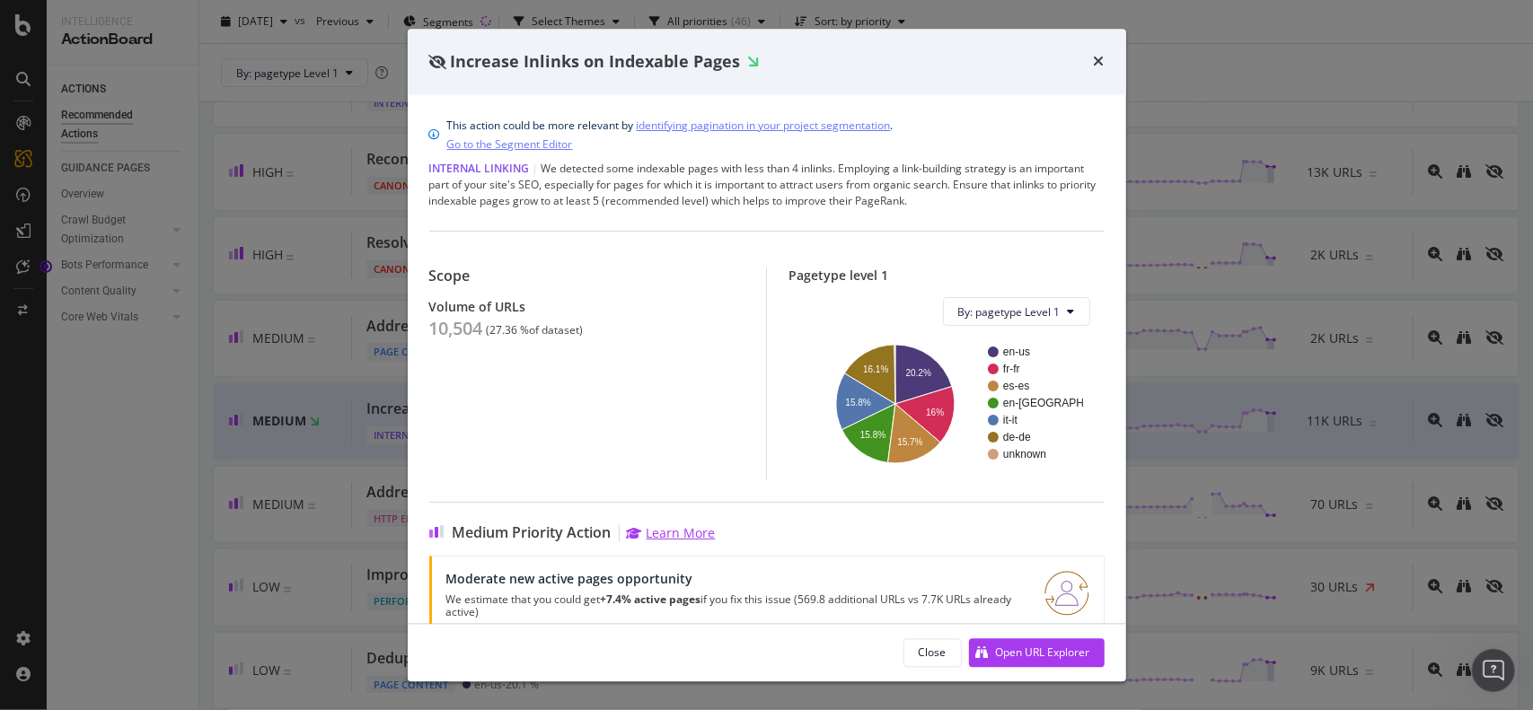
click at [677, 532] on div "Learn More" at bounding box center [681, 533] width 69 height 17
